Goal: Find specific page/section: Find specific page/section

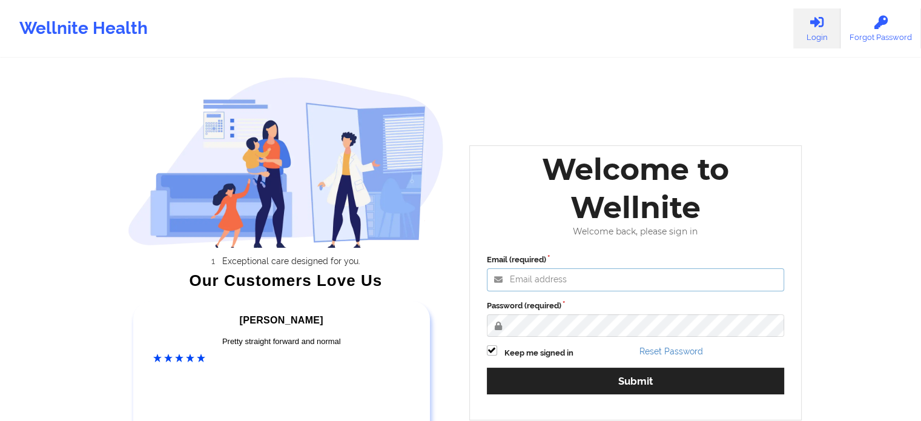
type input "russel@wellnite.com"
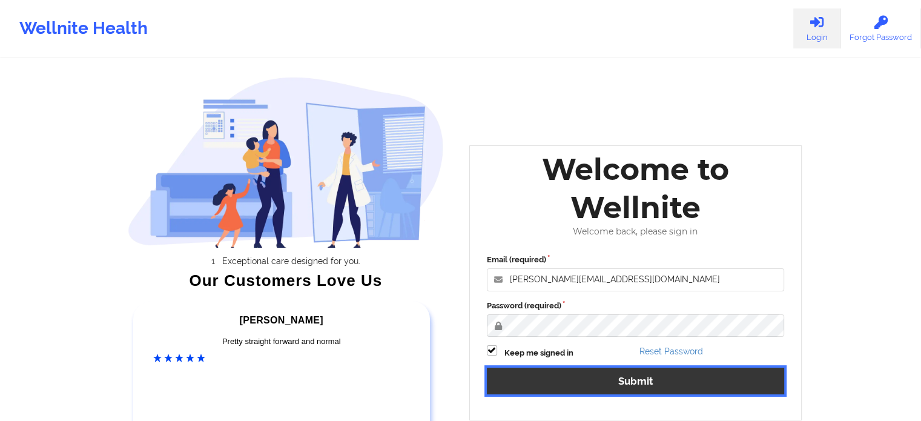
click at [705, 382] on button "Submit" at bounding box center [636, 381] width 298 height 26
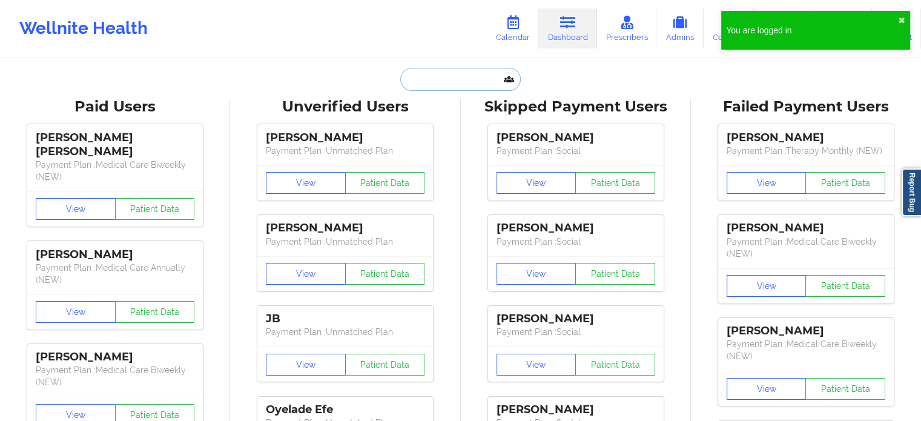
click at [453, 82] on input "text" at bounding box center [460, 79] width 120 height 23
paste input "brandikikuno@gmail.com"
type input "brandikikuno@gmail.com"
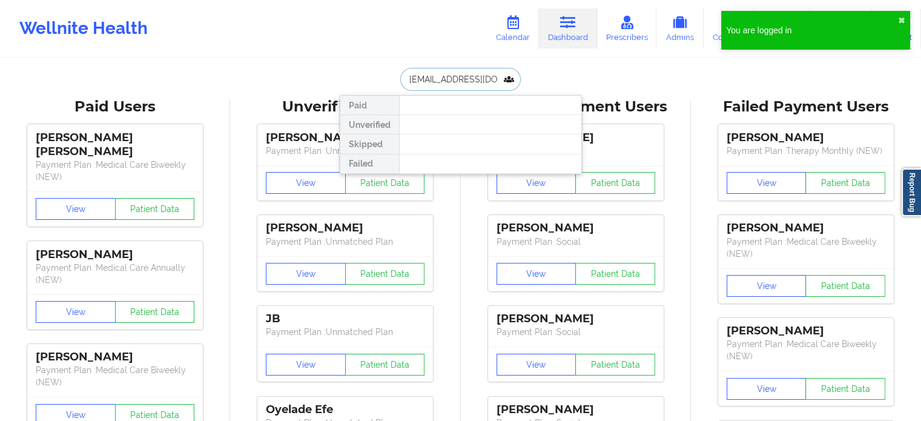
scroll to position [0, 2]
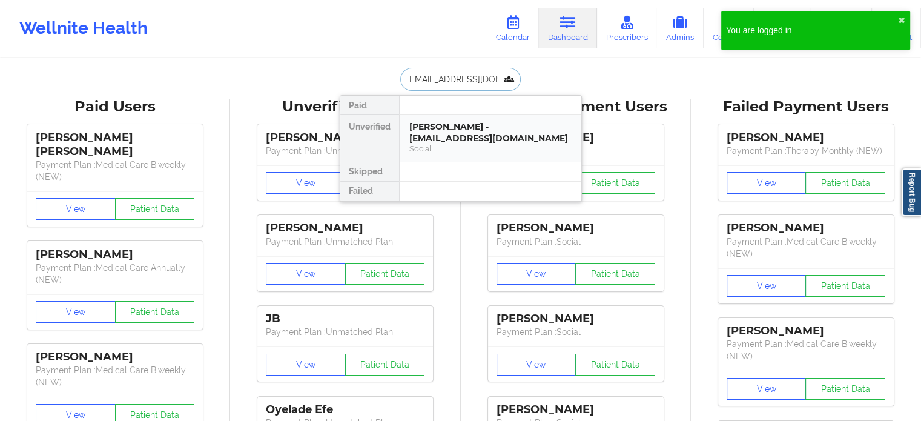
click at [477, 135] on div "Brandi Kikuno - brandikikuno@gmail.com" at bounding box center [491, 132] width 162 height 22
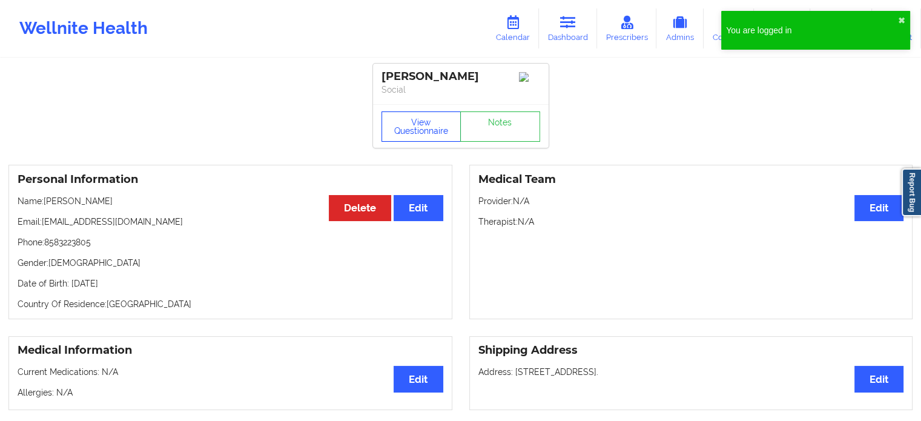
click at [403, 142] on button "View Questionnaire" at bounding box center [422, 126] width 80 height 30
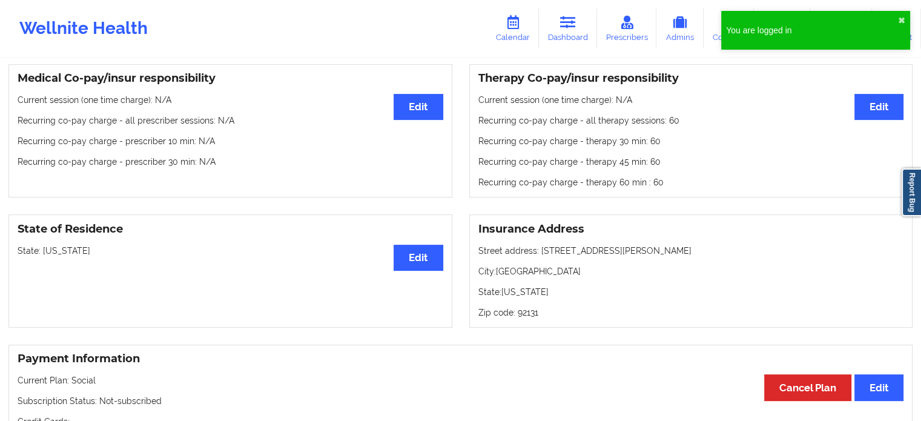
scroll to position [364, 0]
